Goal: Information Seeking & Learning: Learn about a topic

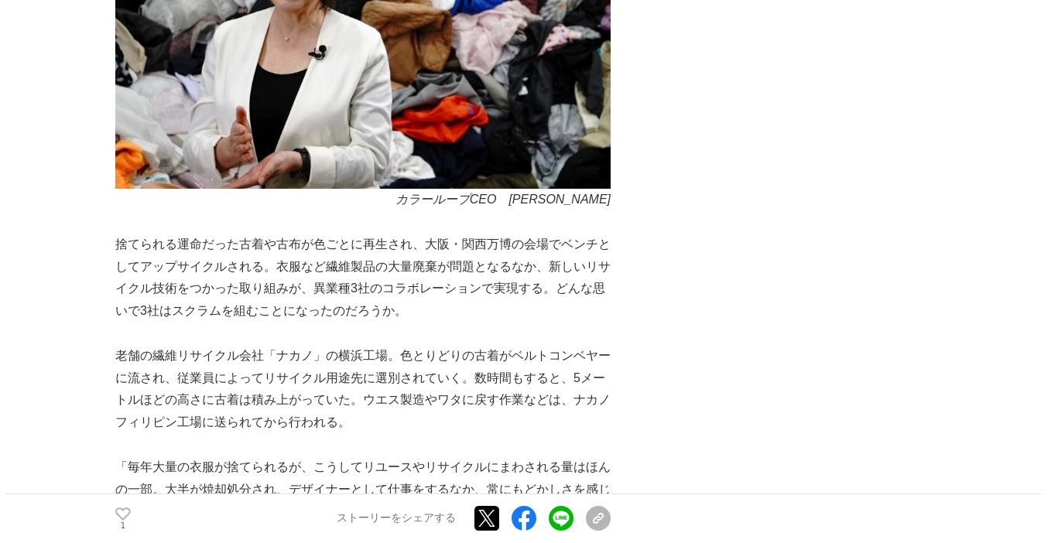
scroll to position [1113, 0]
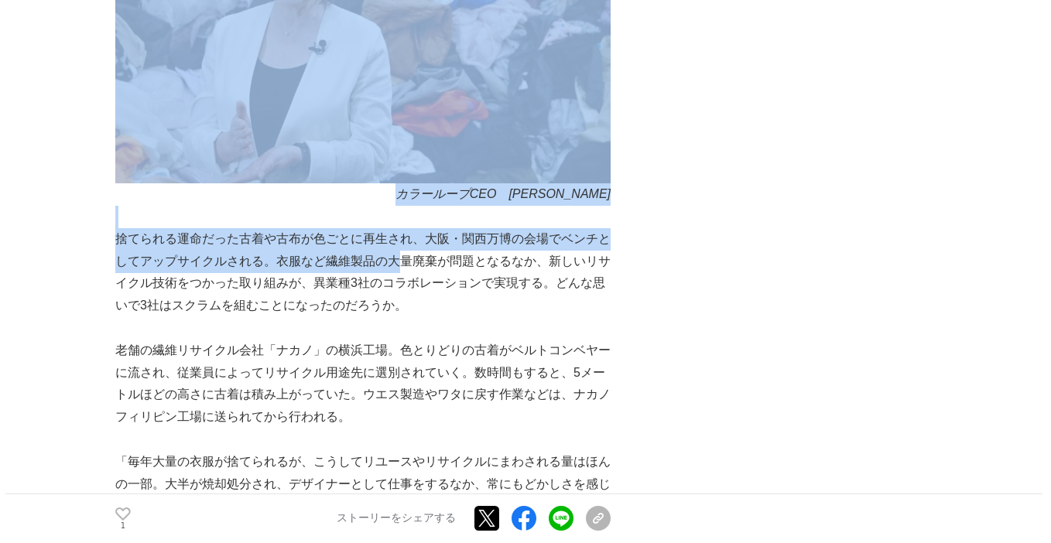
drag, startPoint x: 112, startPoint y: 241, endPoint x: 392, endPoint y: 261, distance: 280.8
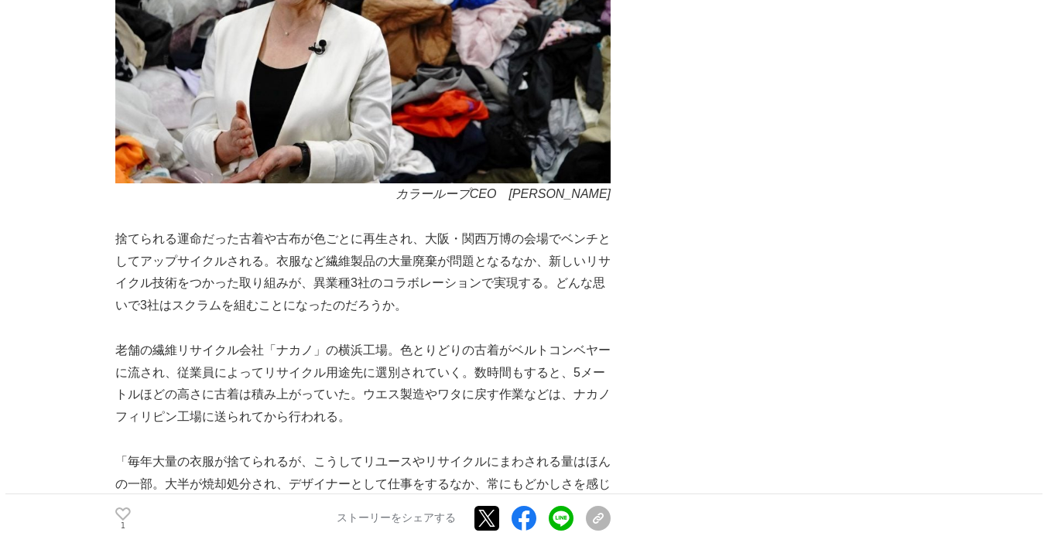
click at [381, 290] on p "捨てられる運命だった古着や古布が色ごとに再生され、大阪・関西万博の会場でベンチとしてアップサイクルされる。衣服など繊維製品の大量廃棄が問題となるなか、新しいリ…" at bounding box center [362, 272] width 495 height 89
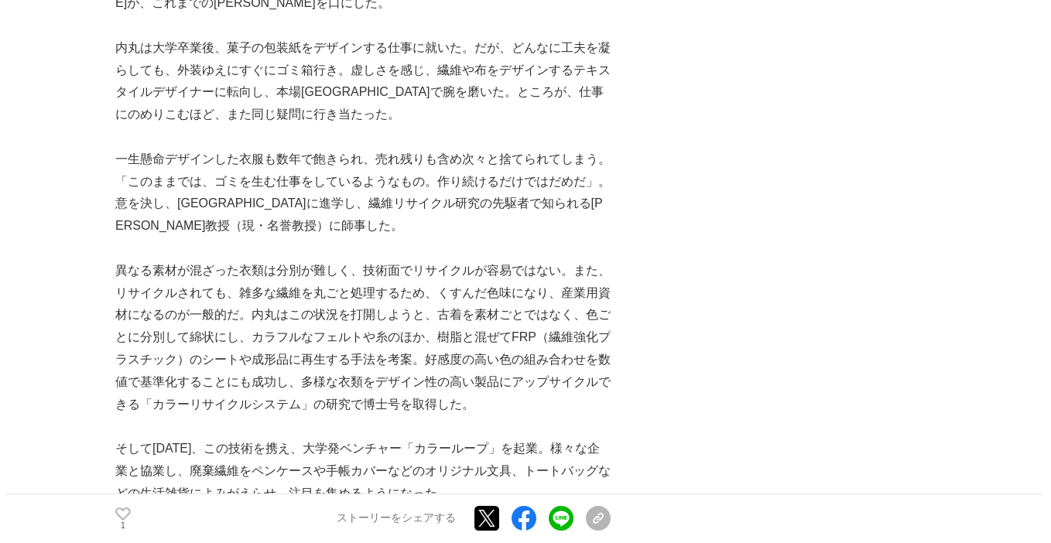
scroll to position [1672, 0]
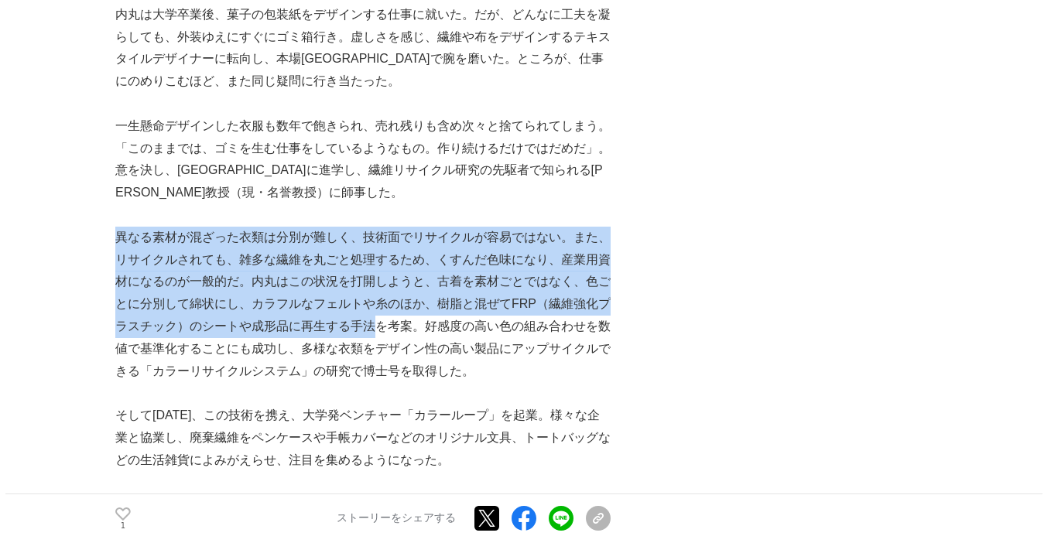
drag, startPoint x: 117, startPoint y: 235, endPoint x: 372, endPoint y: 323, distance: 269.9
click at [372, 323] on p "異なる素材が混ざった衣類は分別が難しく、技術面でリサイクルが容易ではない。また、リサイクルされても、雑多な繊維を丸ごと処理するため、くすんだ色味になり、産業用…" at bounding box center [362, 305] width 495 height 156
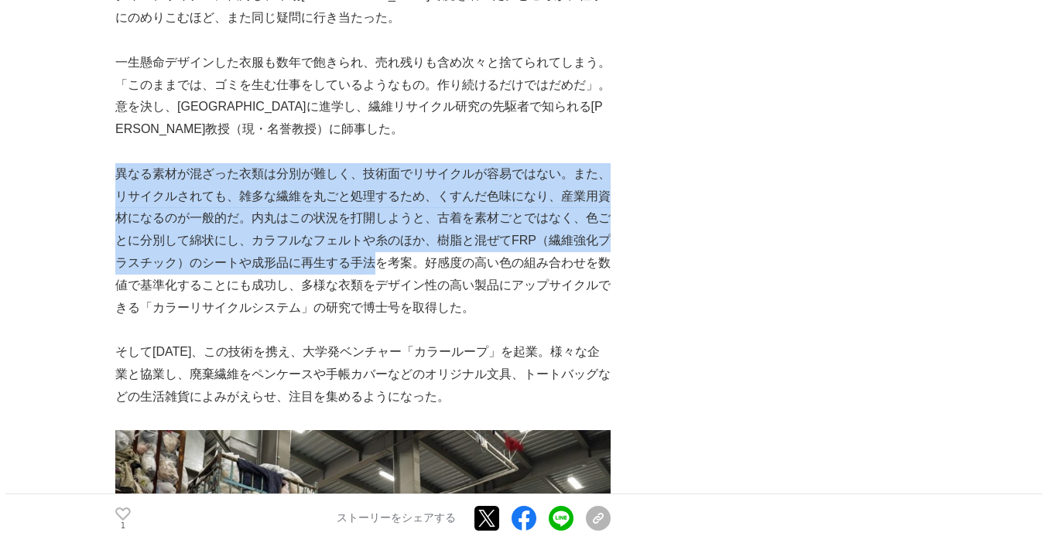
scroll to position [1726, 0]
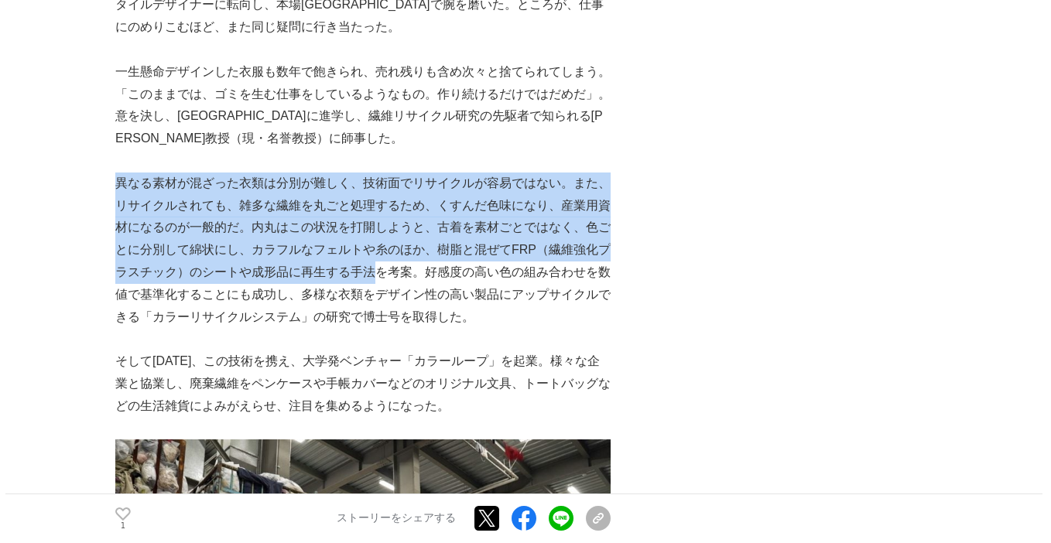
click at [259, 194] on p "異なる素材が混ざった衣類は分別が難しく、技術面でリサイクルが容易ではない。また、リサイクルされても、雑多な繊維を丸ごと処理するため、くすんだ色味になり、産業用…" at bounding box center [362, 251] width 495 height 156
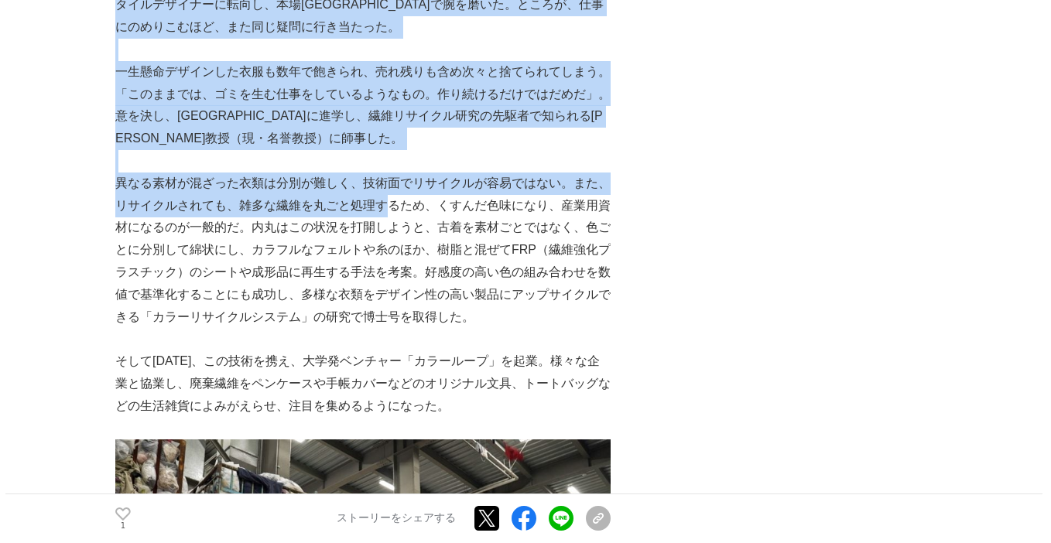
drag, startPoint x: 111, startPoint y: 186, endPoint x: 380, endPoint y: 214, distance: 270.0
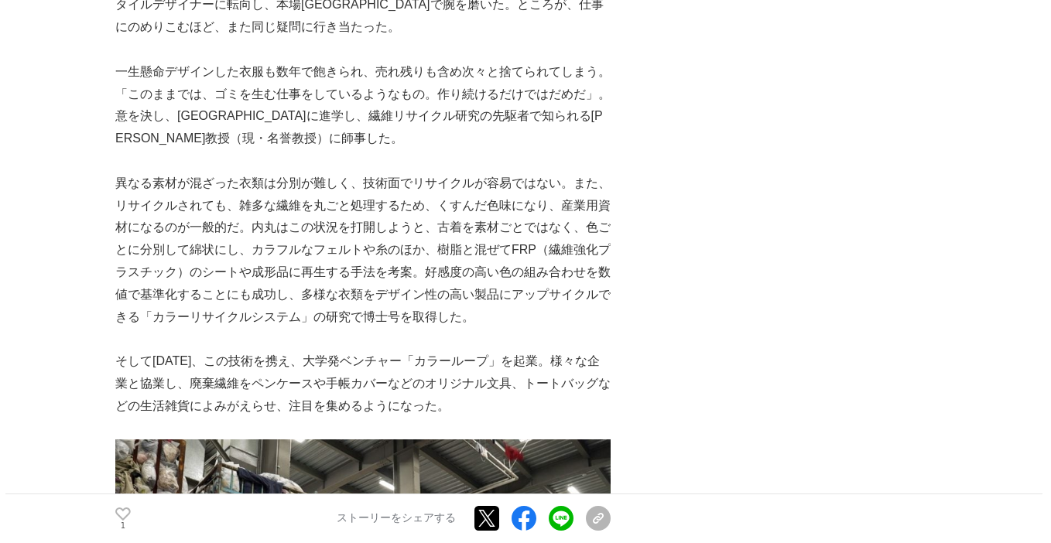
click at [363, 227] on p "異なる素材が混ざった衣類は分別が難しく、技術面でリサイクルが容易ではない。また、リサイクルされても、雑多な繊維を丸ごと処理するため、くすんだ色味になり、産業用…" at bounding box center [362, 251] width 495 height 156
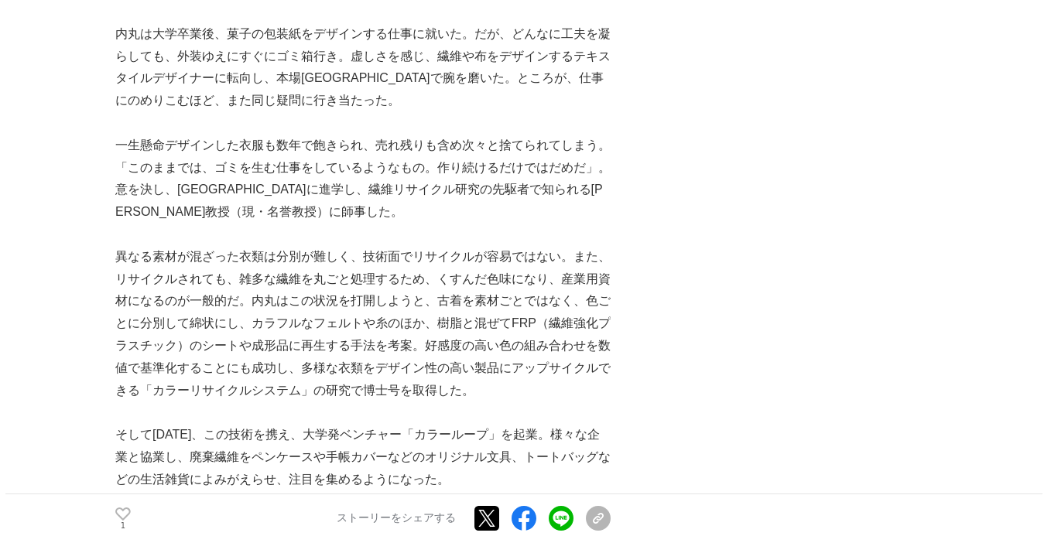
scroll to position [1669, 0]
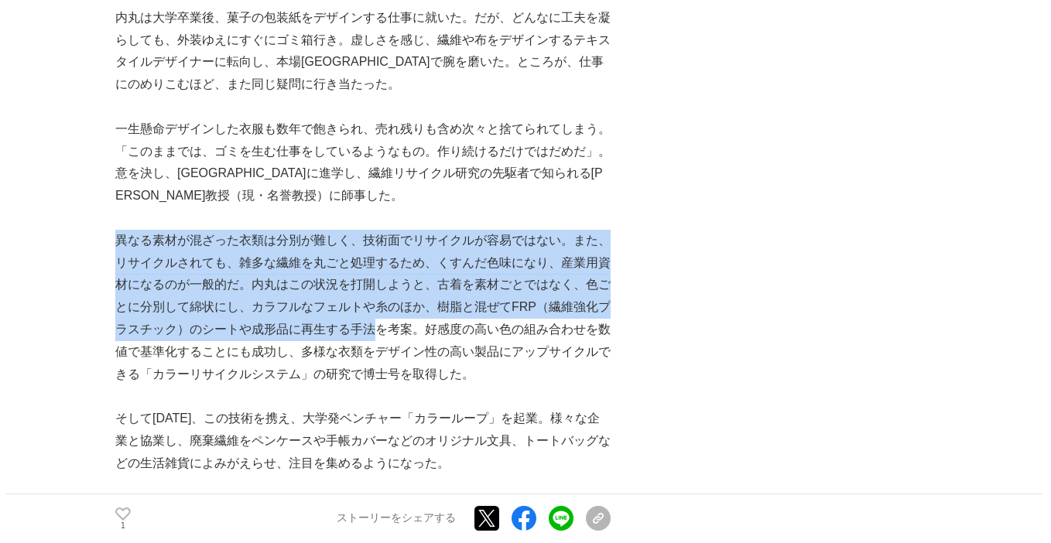
copy p "異なる素材が混ざった衣類は分別が難しく、技術面でリサイクルが容易ではない。また、リサイクルされても、雑多な繊維を丸ごと処理するため、くすんだ色味になり、産業用…"
drag, startPoint x: 118, startPoint y: 239, endPoint x: 381, endPoint y: 328, distance: 277.0
click at [381, 328] on p "異なる素材が混ざった衣類は分別が難しく、技術面でリサイクルが容易ではない。また、リサイクルされても、雑多な繊維を丸ごと処理するため、くすんだ色味になり、産業用…" at bounding box center [362, 308] width 495 height 156
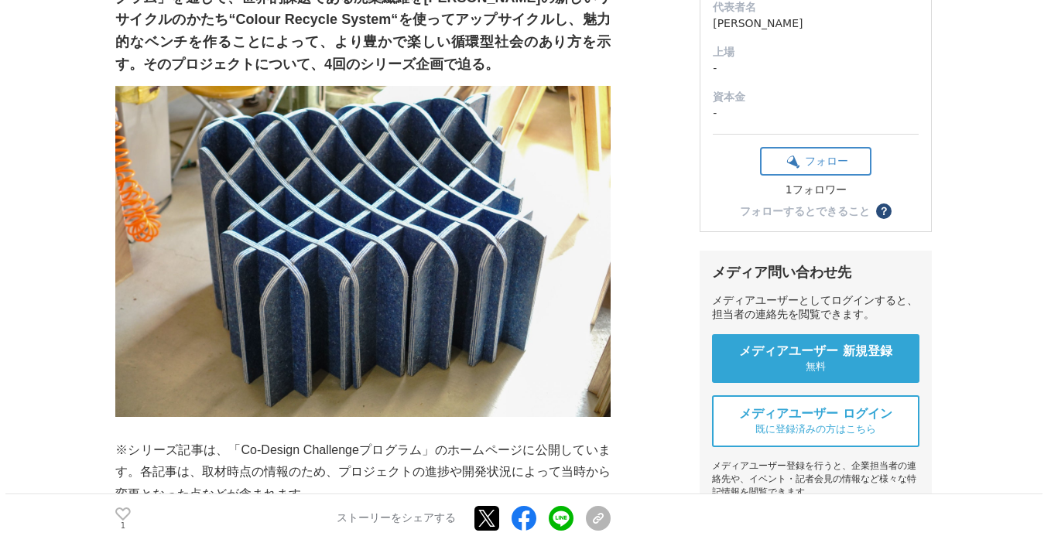
scroll to position [303, 0]
